Goal: Task Accomplishment & Management: Manage account settings

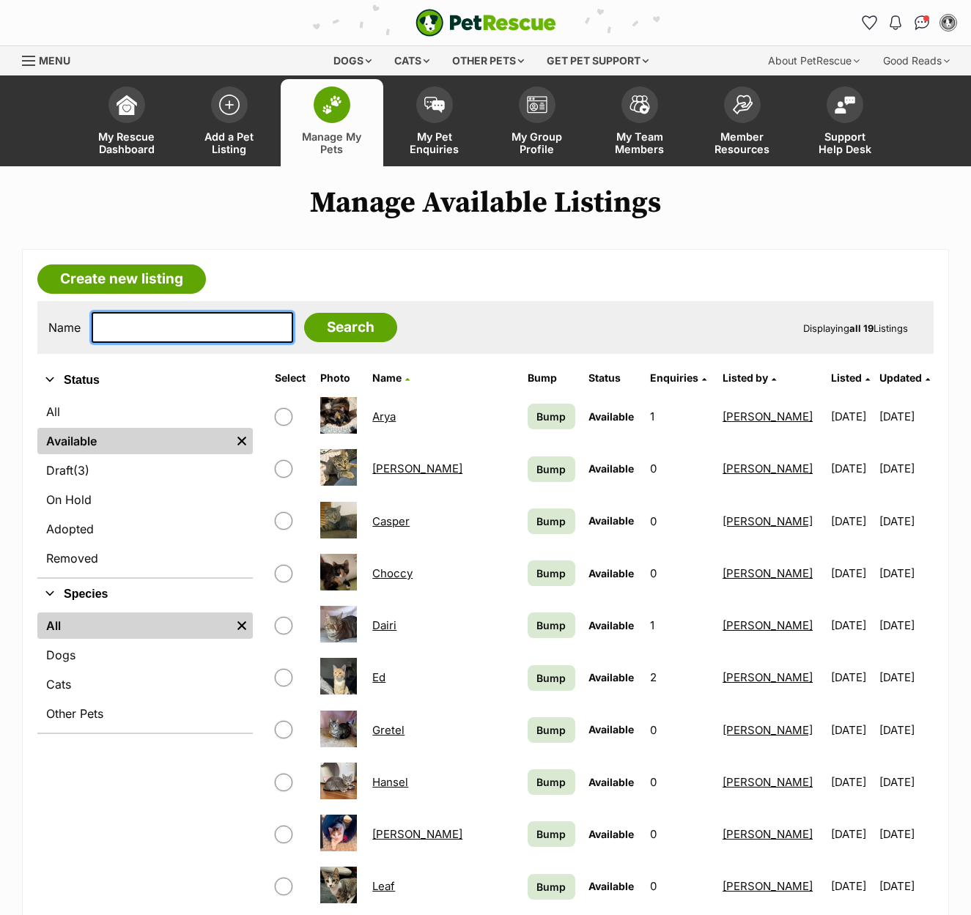
click at [180, 327] on input "text" at bounding box center [192, 327] width 201 height 31
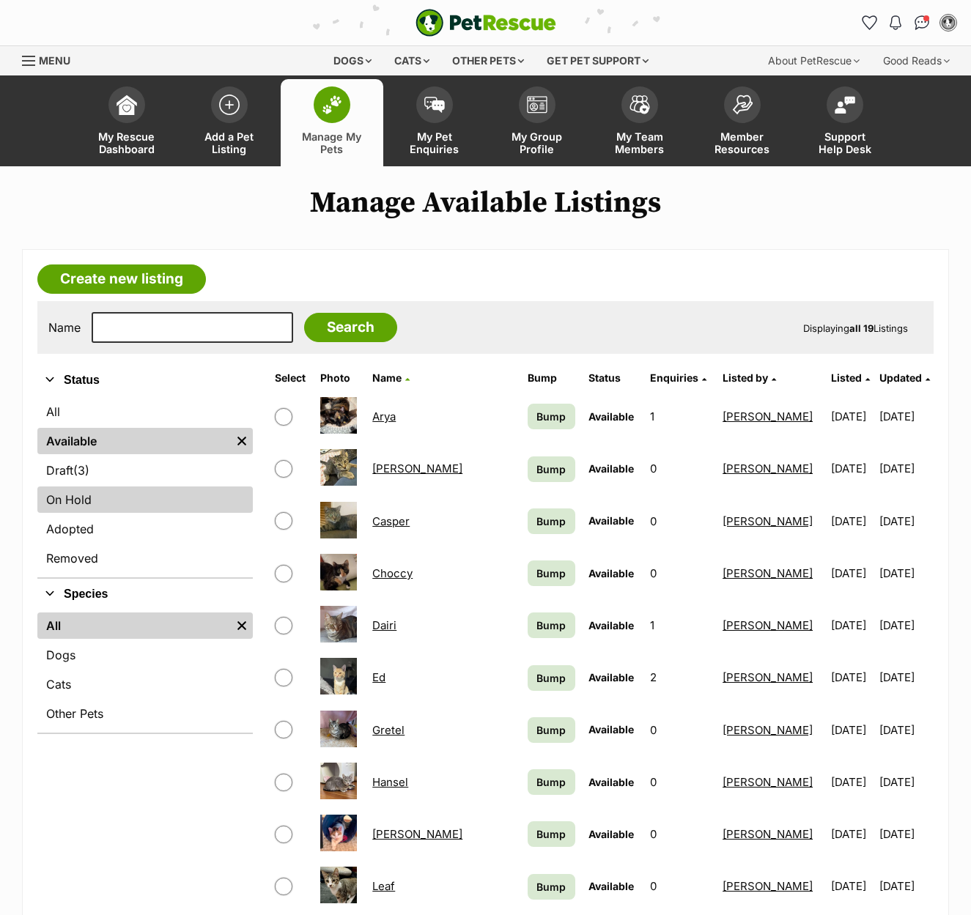
click at [127, 507] on link "On Hold" at bounding box center [144, 499] width 215 height 26
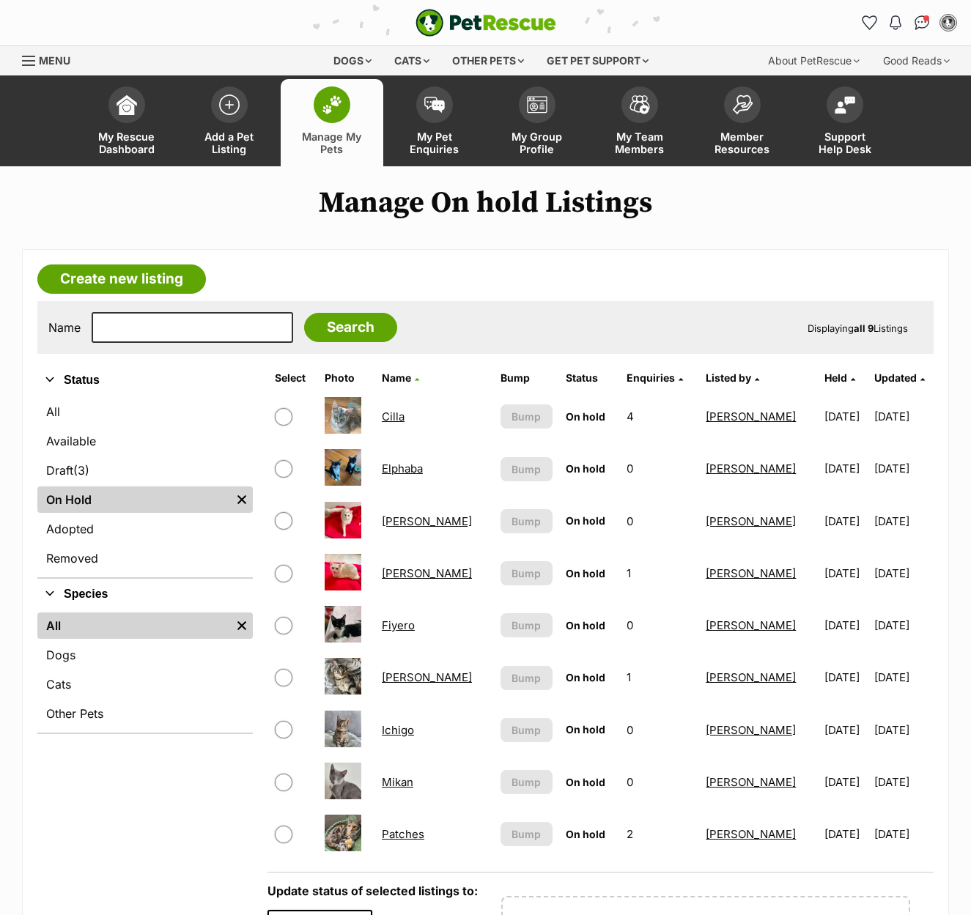
click at [402, 677] on link "Georgie" at bounding box center [427, 677] width 90 height 14
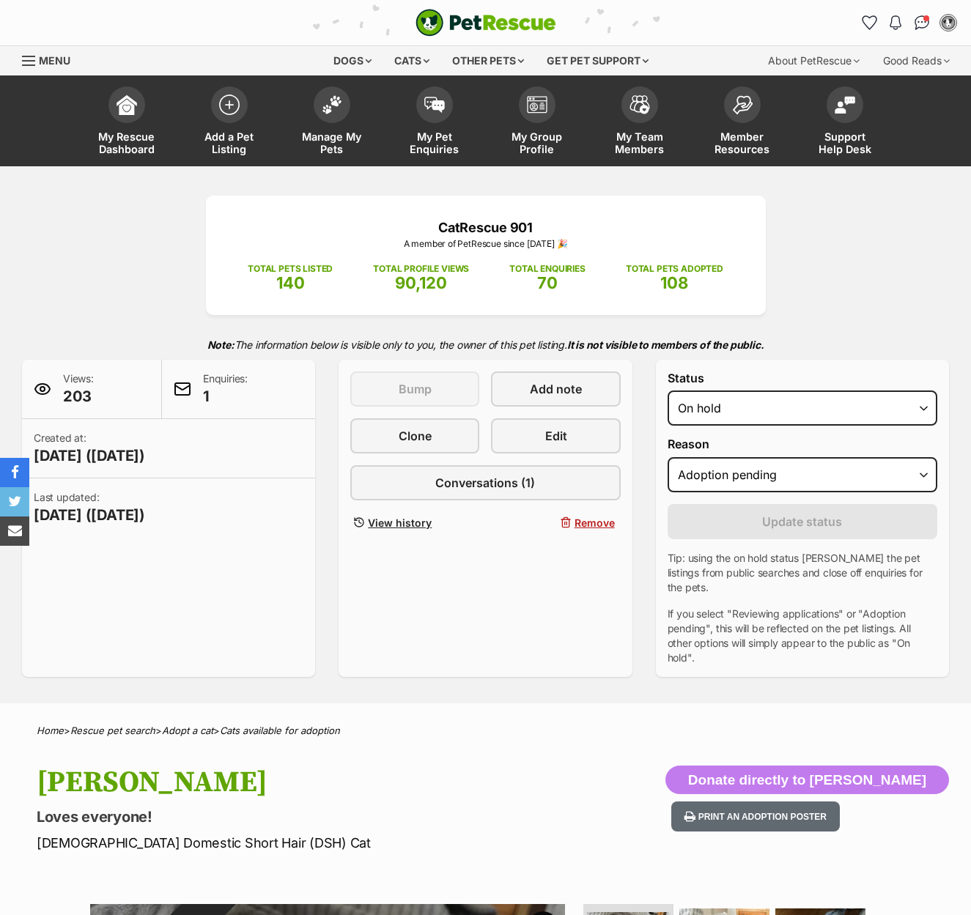
select select "adoption_pending"
select select "rehomed"
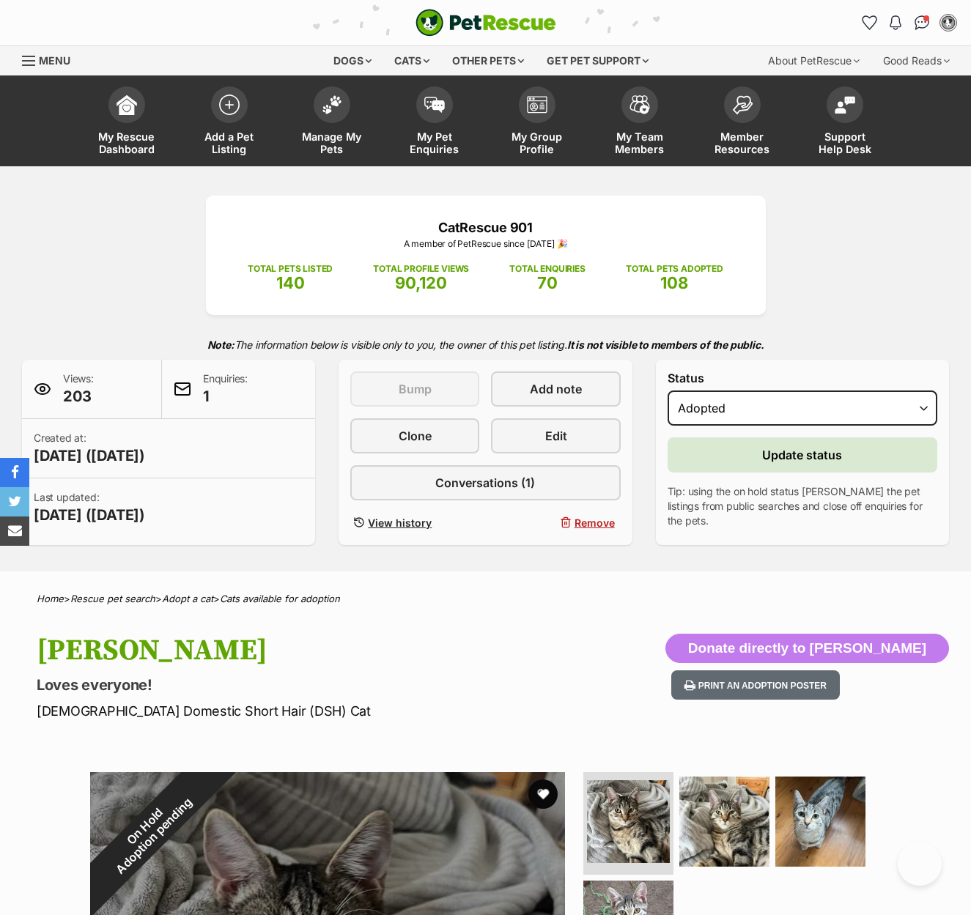
click at [766, 460] on span "Update status" at bounding box center [802, 455] width 80 height 18
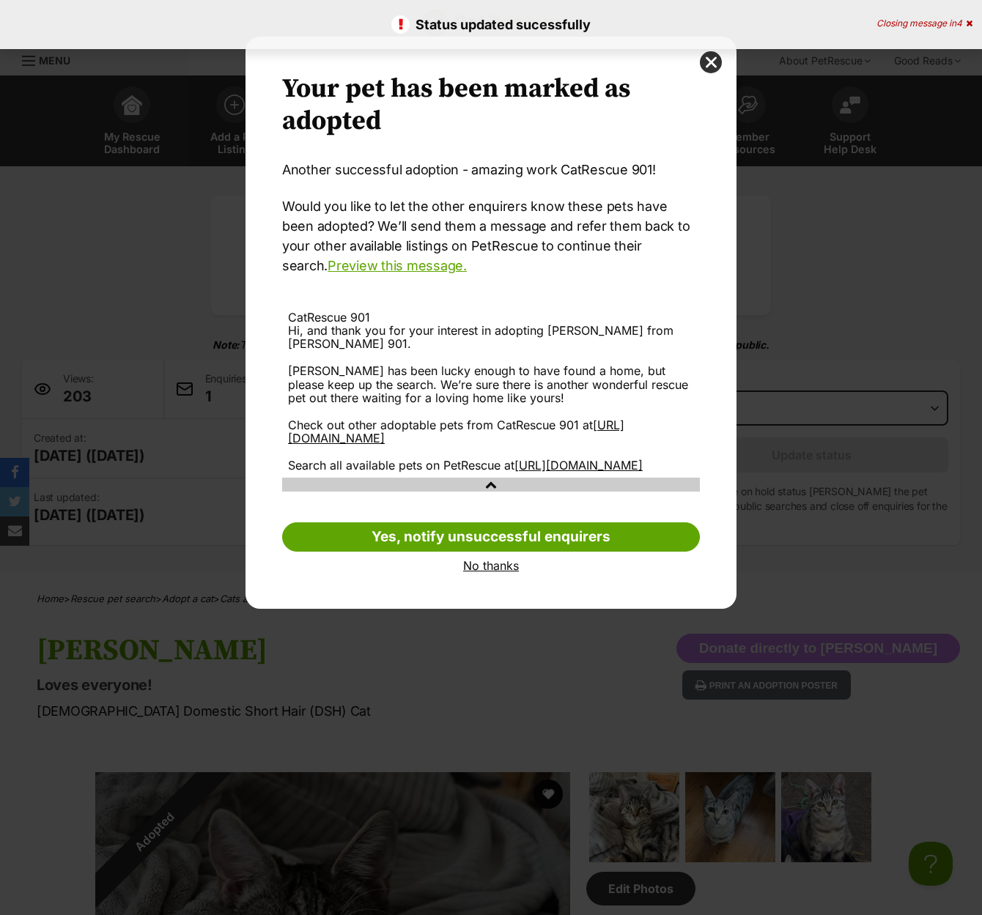
click at [464, 572] on link "No thanks" at bounding box center [491, 565] width 418 height 13
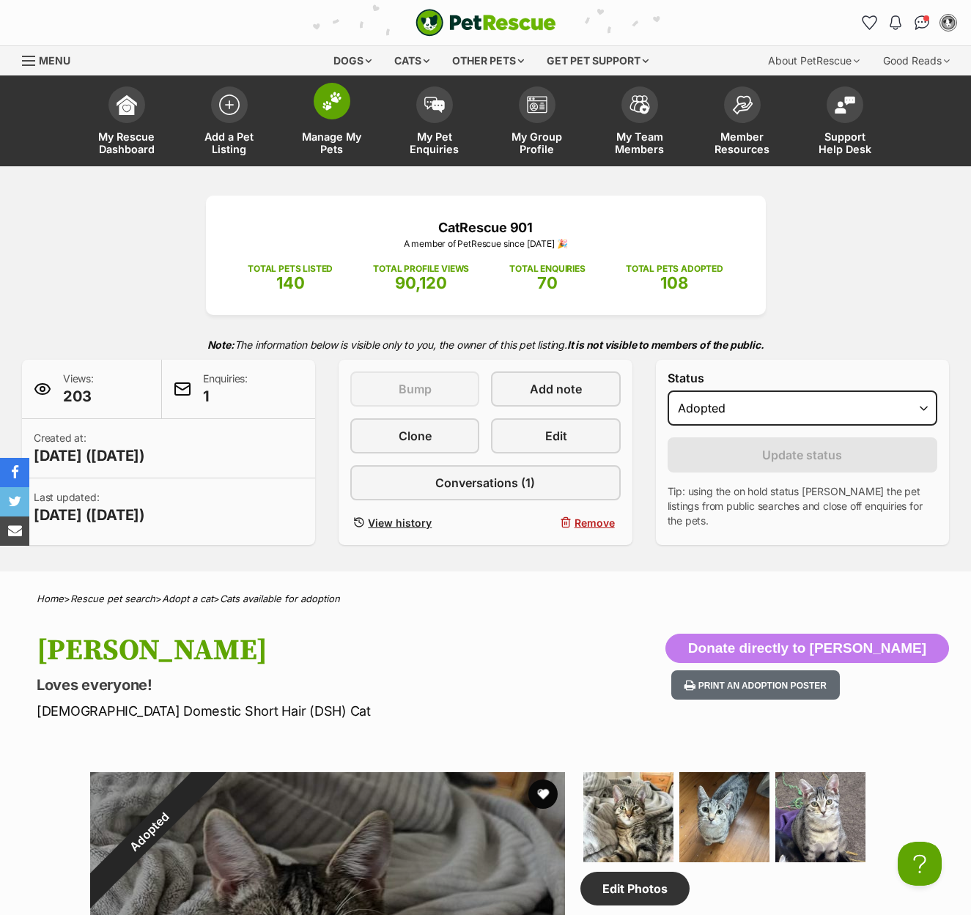
click at [338, 136] on span "Manage My Pets" at bounding box center [332, 142] width 66 height 25
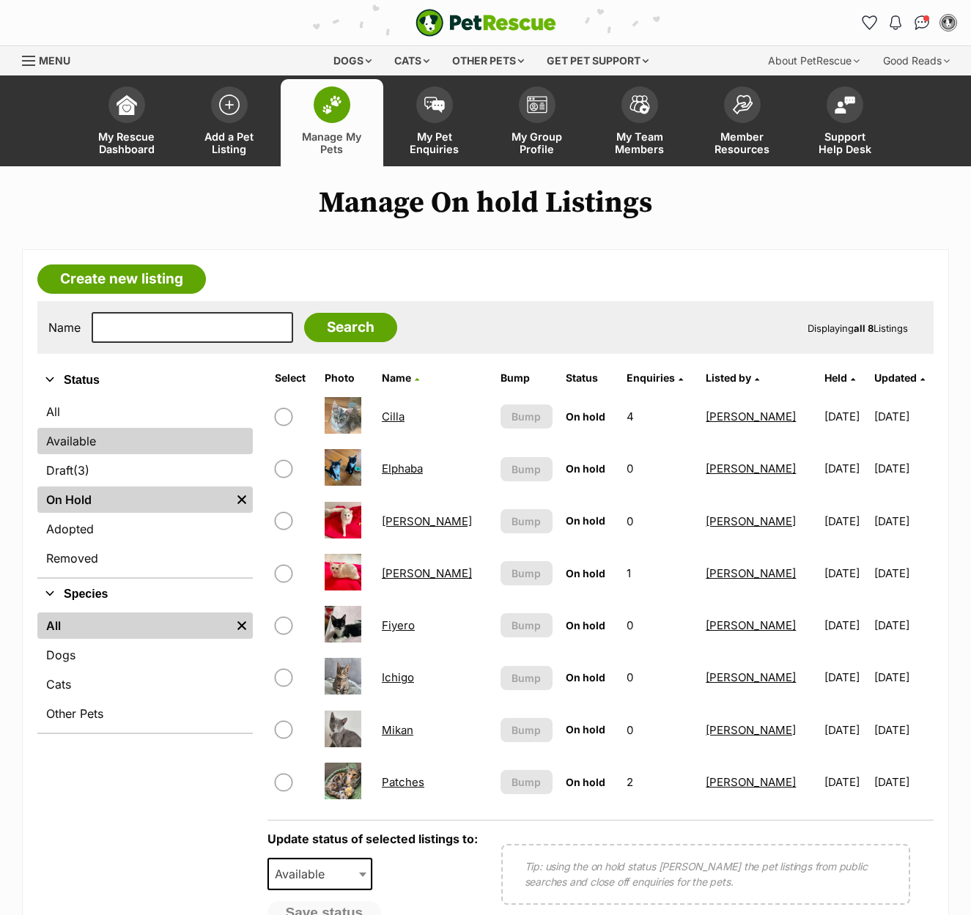
click at [78, 437] on link "Available" at bounding box center [144, 441] width 215 height 26
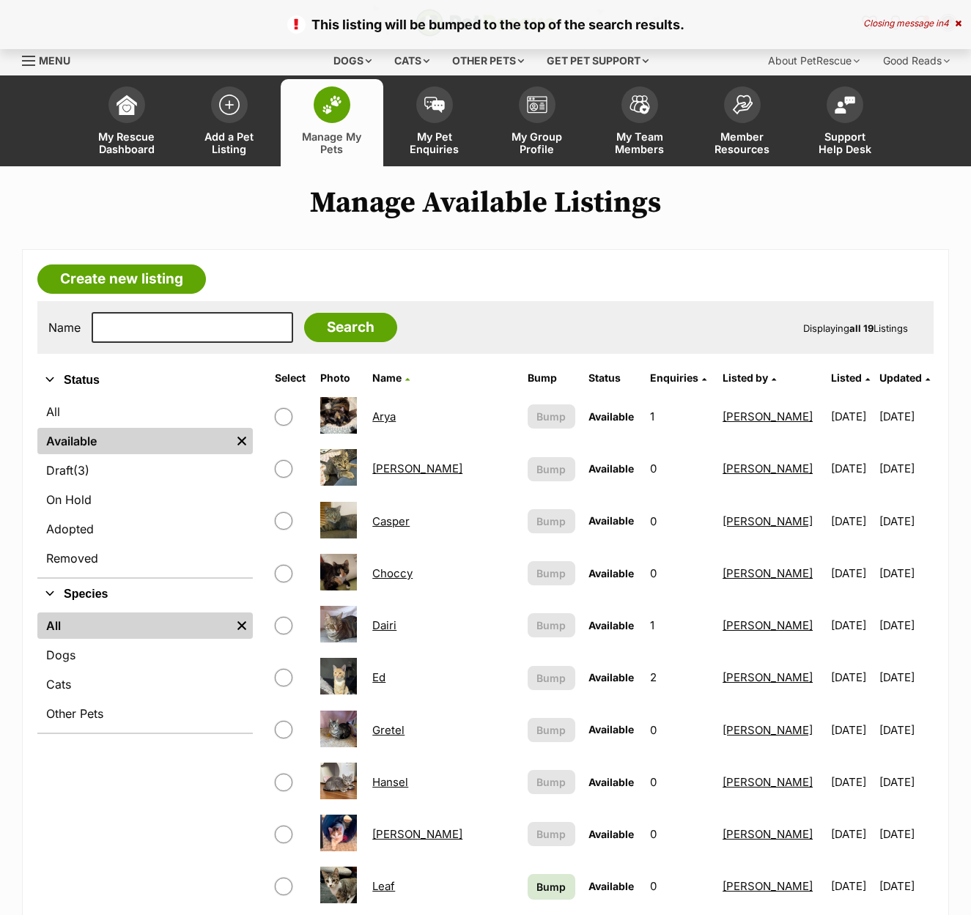
click at [536, 879] on span "Bump" at bounding box center [550, 886] width 29 height 15
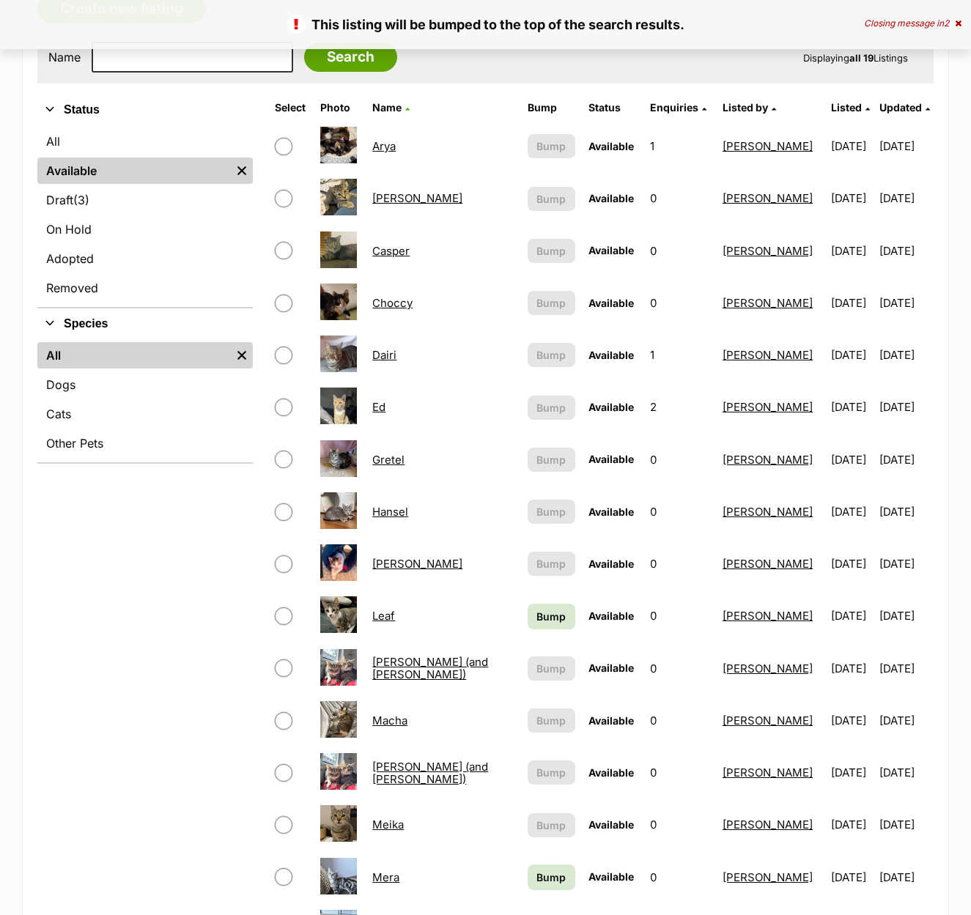
click at [536, 619] on span "Bump" at bounding box center [550, 616] width 29 height 15
click at [536, 914] on span "Bump" at bounding box center [550, 929] width 29 height 15
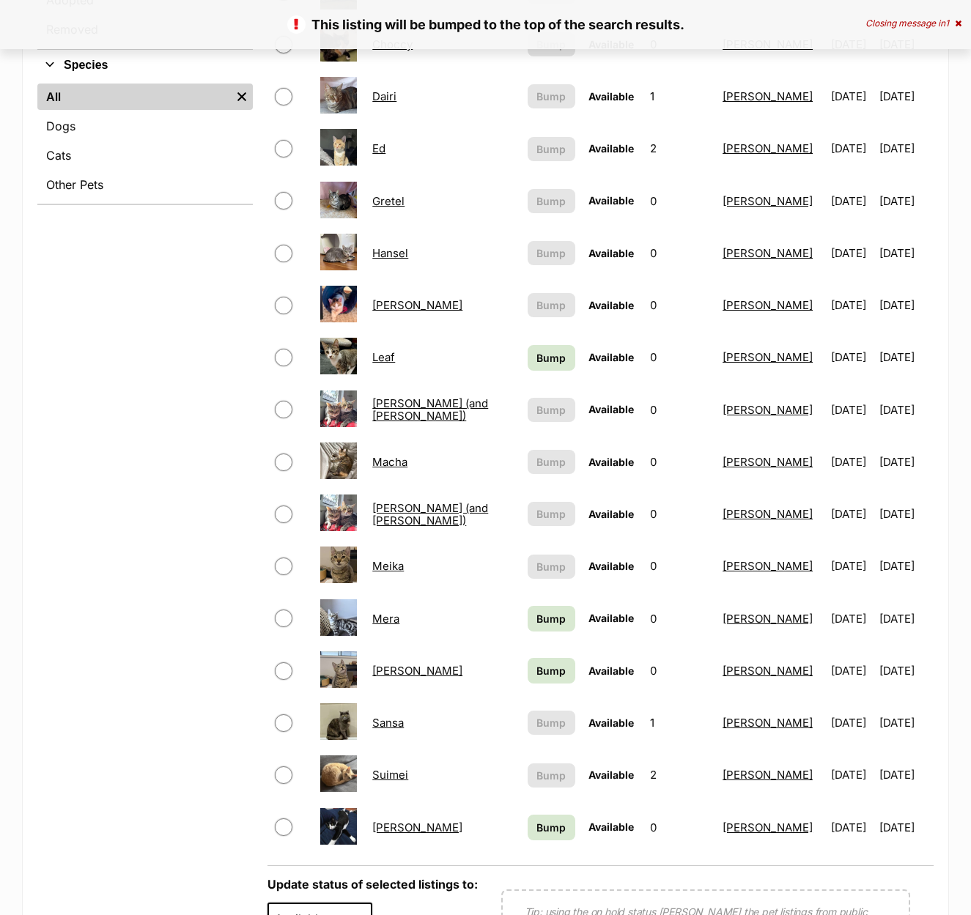
scroll to position [0, 0]
click at [536, 832] on span "Bump" at bounding box center [550, 827] width 29 height 15
